Goal: Use online tool/utility: Utilize a website feature to perform a specific function

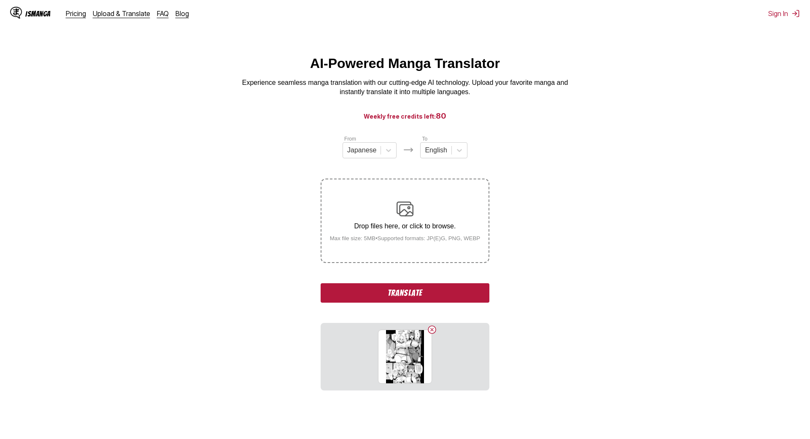
click at [407, 295] on button "Translate" at bounding box center [405, 292] width 169 height 19
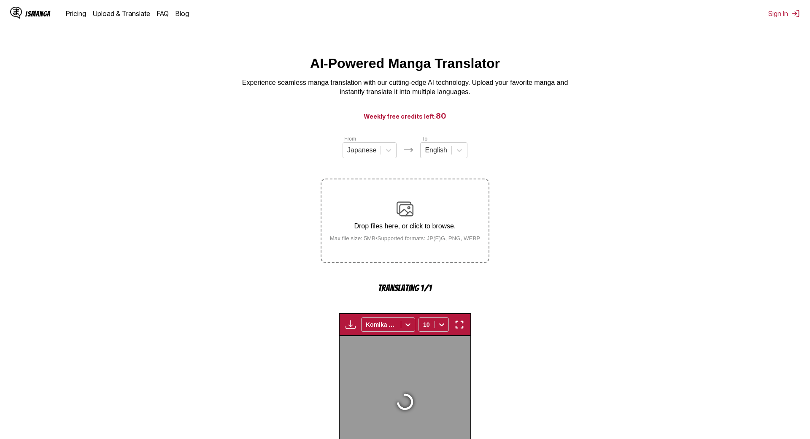
scroll to position [249, 0]
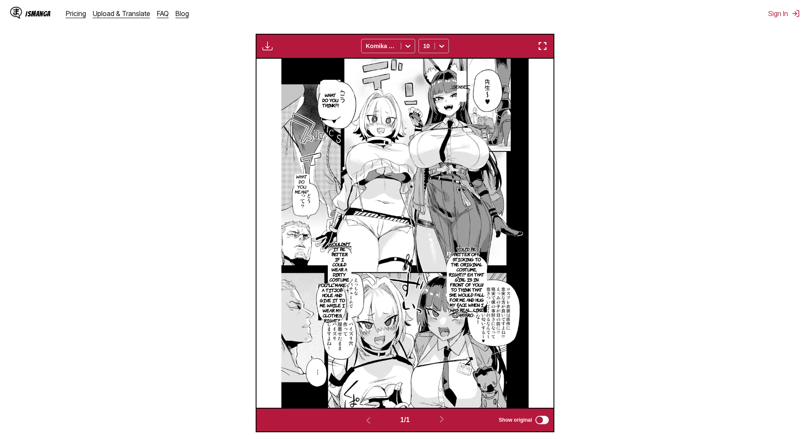
click at [485, 275] on p "You'd be better off sticking to the original costume, right!? Eh. That girl is …" at bounding box center [467, 282] width 40 height 74
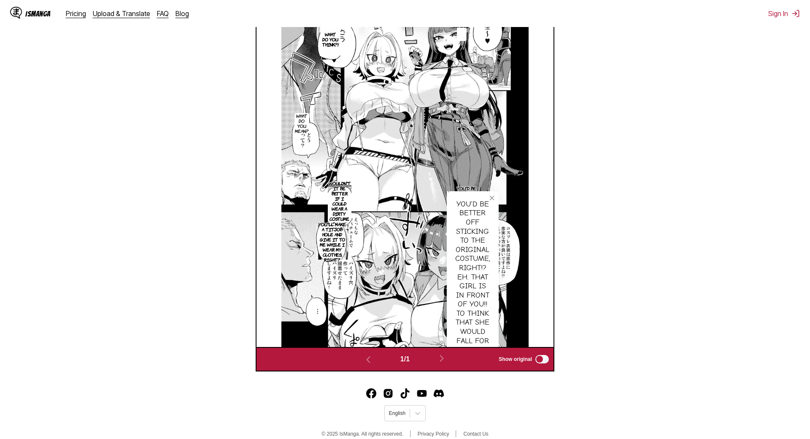
scroll to position [322, 0]
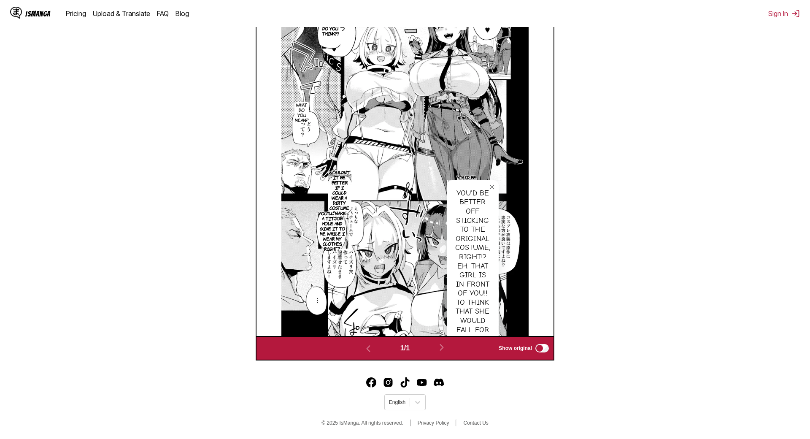
click at [499, 190] on button "close-tooltip" at bounding box center [492, 187] width 14 height 14
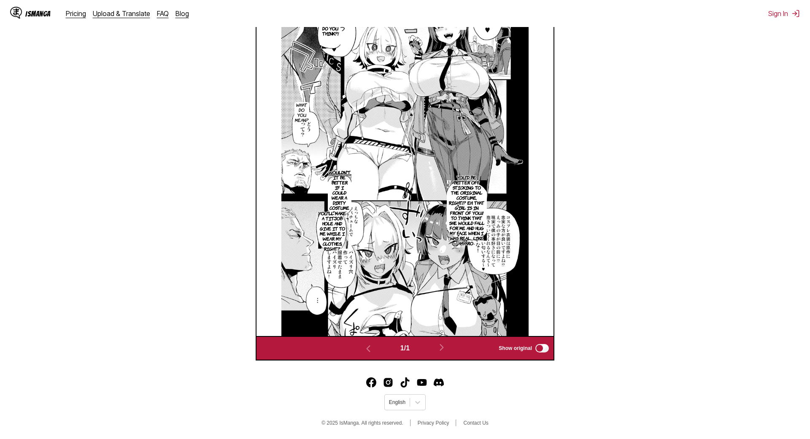
click at [352, 201] on p "Wouldn't it be better if I could wear a dirty costume right away!?" at bounding box center [339, 195] width 25 height 54
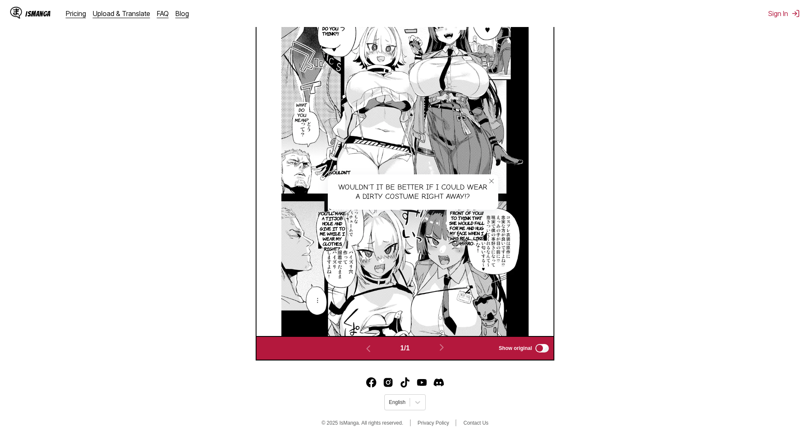
click at [494, 178] on icon "close-tooltip" at bounding box center [492, 181] width 6 height 6
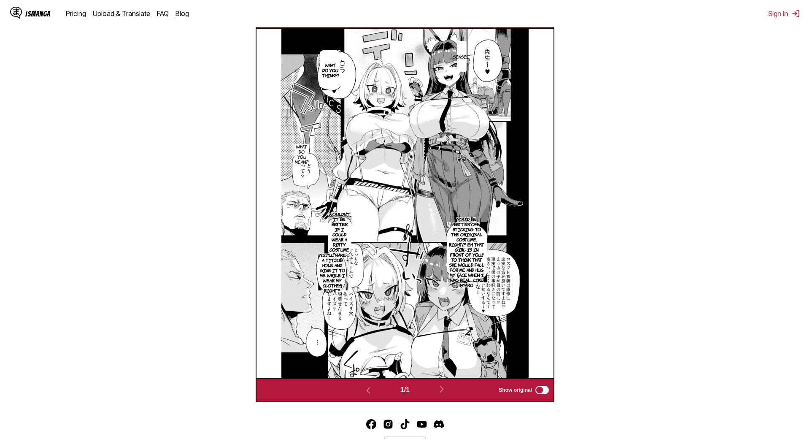
scroll to position [280, 0]
